Goal: Find specific page/section: Find specific page/section

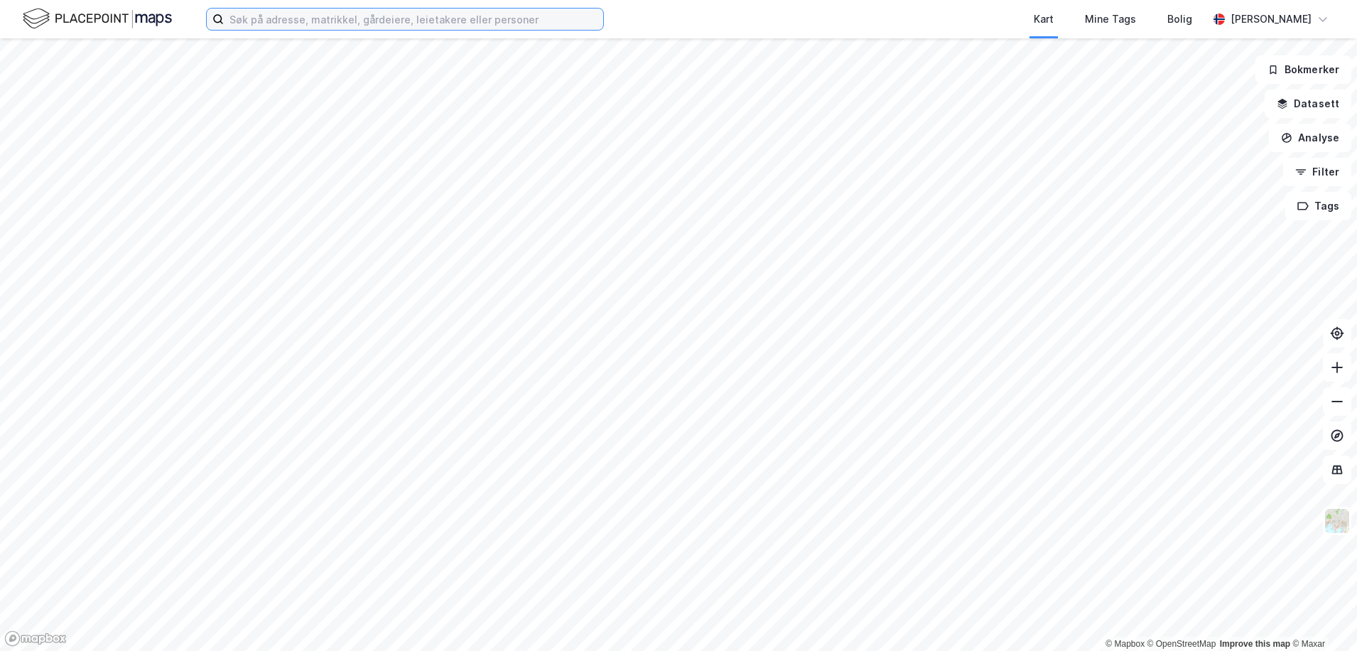
click at [319, 24] on input at bounding box center [413, 19] width 379 height 21
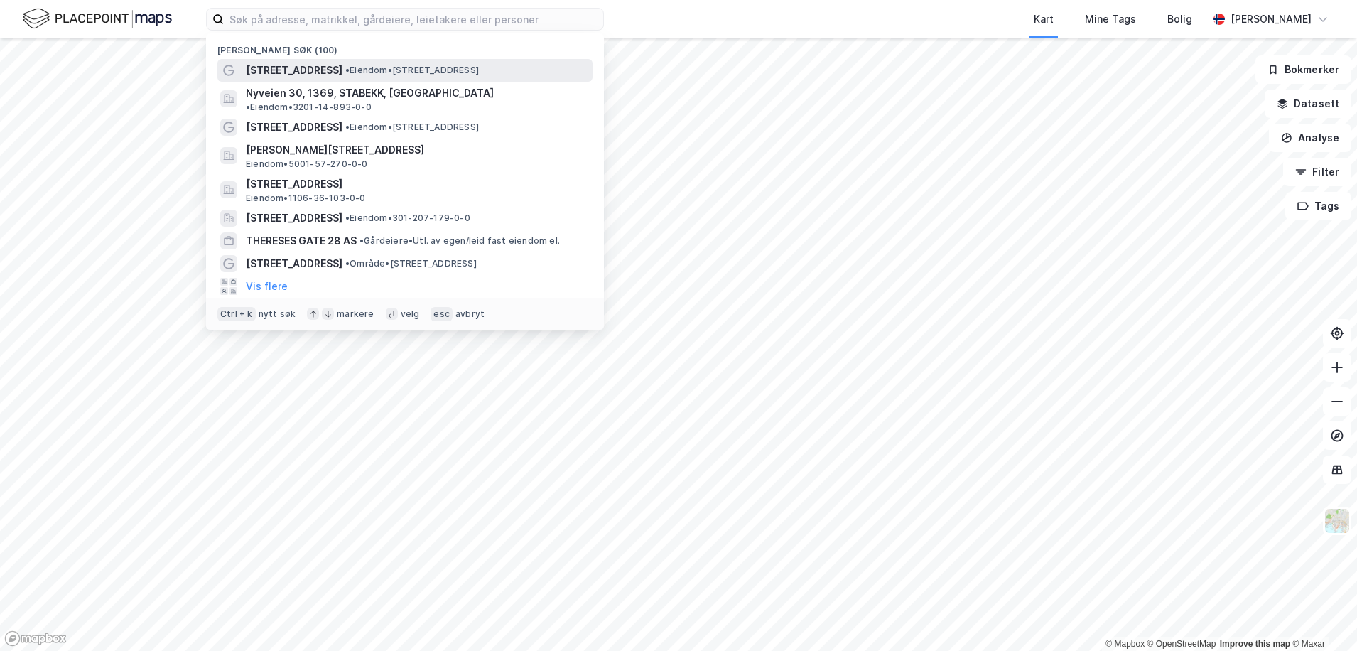
click at [271, 68] on span "[STREET_ADDRESS]" at bounding box center [294, 70] width 97 height 17
